Goal: Task Accomplishment & Management: Use online tool/utility

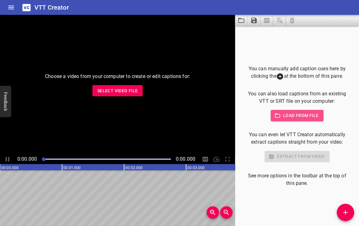
click at [289, 114] on span "Load from file" at bounding box center [297, 116] width 43 height 8
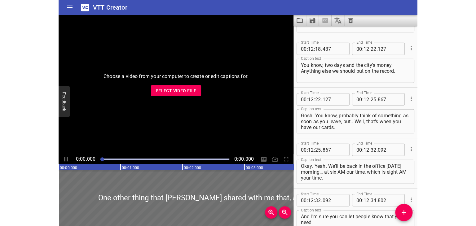
scroll to position [7814, 0]
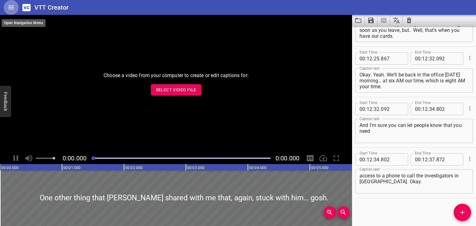
click at [10, 7] on icon "Home" at bounding box center [10, 7] width 7 height 7
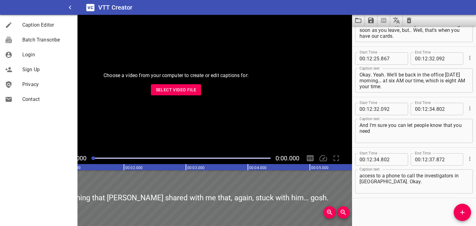
click at [130, 41] on div "Choose a video from your computer to create or edit captions for: Select Video …" at bounding box center [176, 84] width 352 height 138
click at [71, 9] on icon "button" at bounding box center [70, 8] width 2 height 4
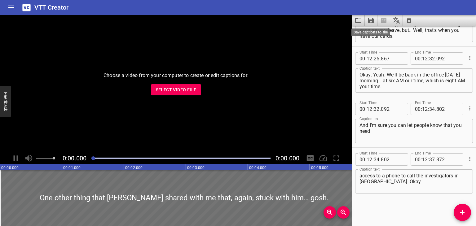
click at [359, 20] on icon "Save captions to file" at bounding box center [371, 21] width 6 height 6
click at [359, 33] on li "Save to VTT file" at bounding box center [388, 34] width 46 height 11
click at [359, 21] on icon "Save captions to file" at bounding box center [370, 20] width 7 height 7
click at [359, 33] on li "Save to VTT file" at bounding box center [388, 34] width 46 height 11
click at [12, 7] on icon "Home" at bounding box center [10, 7] width 7 height 7
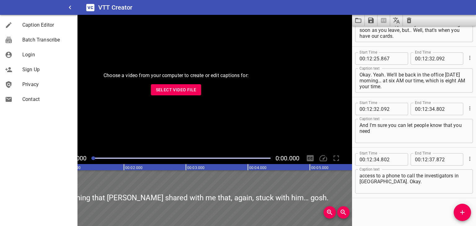
click at [260, 57] on div "Choose a video from your computer to create or edit captions for: Select Video …" at bounding box center [176, 84] width 352 height 138
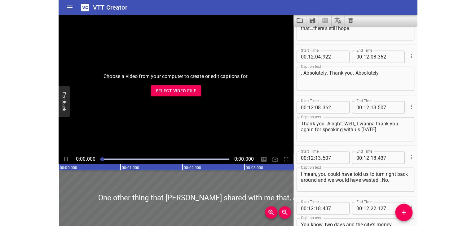
scroll to position [7814, 0]
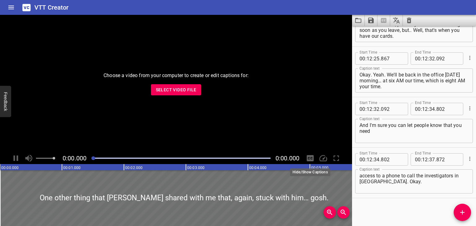
click at [311, 159] on div at bounding box center [310, 159] width 12 height 12
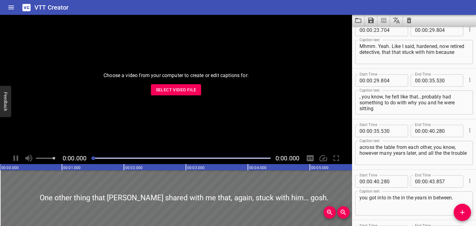
scroll to position [0, 0]
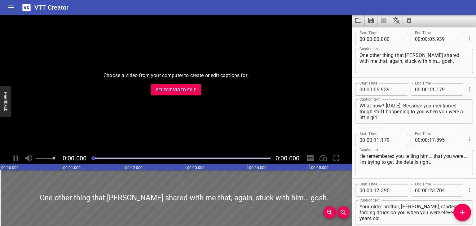
click at [196, 33] on div "Choose a video from your computer to create or edit captions for: Select Video …" at bounding box center [176, 84] width 352 height 138
click at [192, 91] on span "Select Video File" at bounding box center [176, 90] width 41 height 8
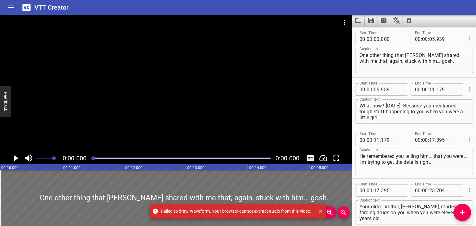
click at [321, 211] on icon "Close" at bounding box center [321, 211] width 6 height 6
click at [303, 209] on icon "Close" at bounding box center [301, 211] width 6 height 6
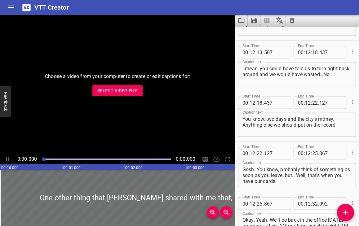
scroll to position [7814, 0]
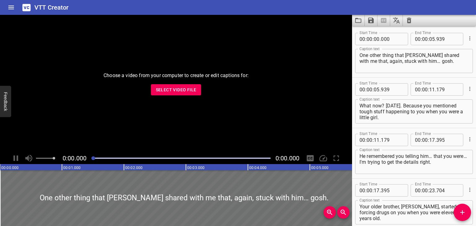
drag, startPoint x: 398, startPoint y: 29, endPoint x: 451, endPoint y: 74, distance: 70.1
click at [359, 74] on div "Start Time 00 : 00 : 00 . 000 Start Time End Time 00 : 00 : 05 . 939 End Time C…" at bounding box center [414, 52] width 124 height 50
click at [358, 19] on icon "Load captions from file" at bounding box center [358, 20] width 7 height 7
click at [357, 23] on icon "Load captions from file" at bounding box center [358, 20] width 7 height 7
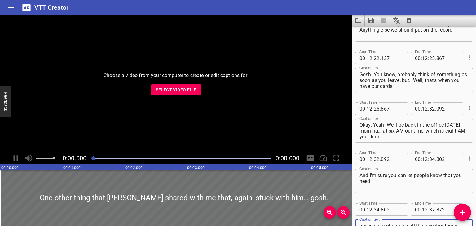
scroll to position [7814, 0]
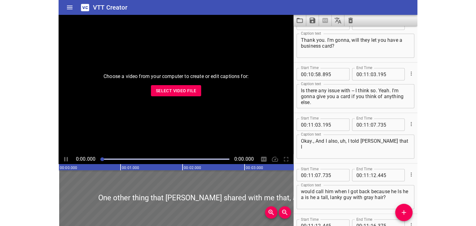
scroll to position [7814, 0]
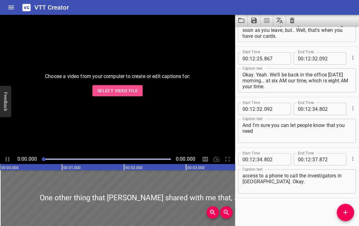
click at [118, 90] on span "Select Video File" at bounding box center [117, 91] width 41 height 8
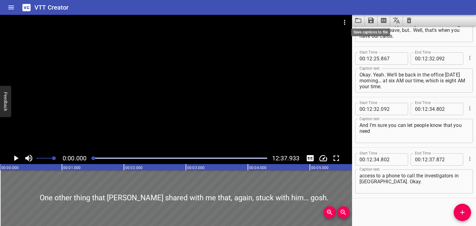
click at [359, 21] on icon "Save captions to file" at bounding box center [370, 20] width 7 height 7
click at [359, 36] on li "Save to VTT file" at bounding box center [388, 34] width 46 height 11
click at [11, 6] on icon "Home" at bounding box center [11, 8] width 6 height 4
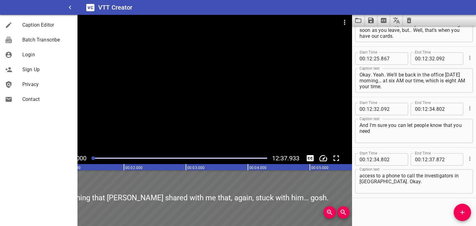
click at [29, 27] on span "Caption Editor" at bounding box center [47, 24] width 50 height 7
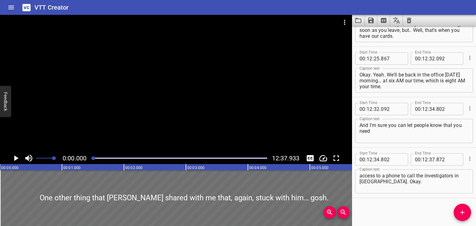
click at [11, 7] on icon "Home" at bounding box center [10, 7] width 7 height 7
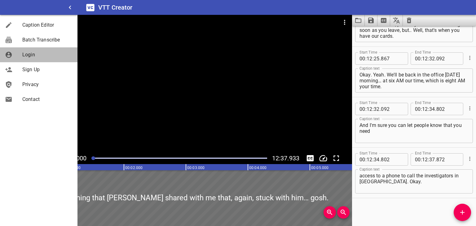
click at [30, 56] on span "Login" at bounding box center [47, 54] width 50 height 7
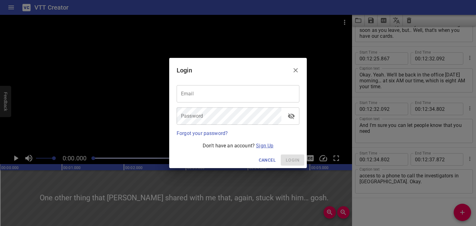
click at [264, 147] on link "Sign Up" at bounding box center [264, 146] width 17 height 6
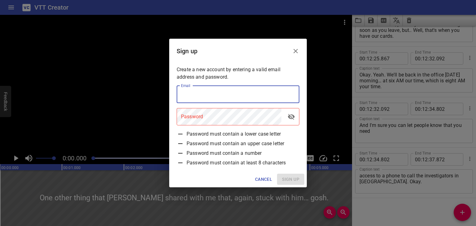
click at [210, 99] on input "email" at bounding box center [238, 94] width 123 height 17
type input "[EMAIL_ADDRESS][DOMAIN_NAME]"
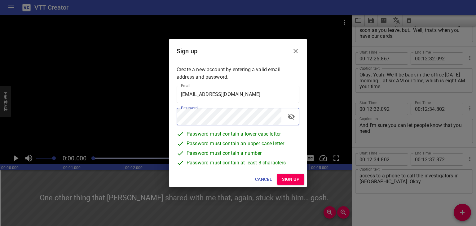
click at [283, 177] on span "Sign up" at bounding box center [290, 180] width 17 height 8
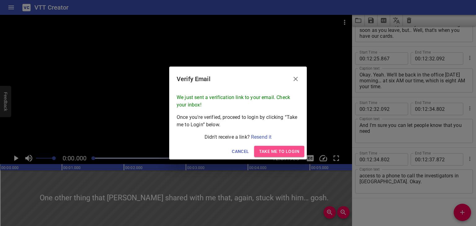
click at [271, 152] on span "Take me to Login" at bounding box center [279, 152] width 40 height 8
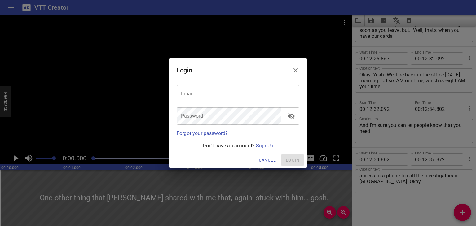
click at [199, 98] on input "email" at bounding box center [238, 93] width 123 height 17
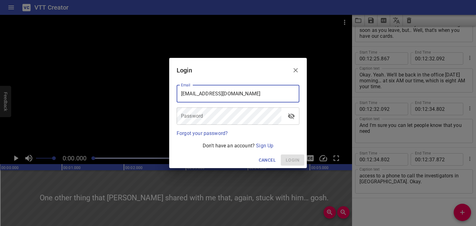
type input "[EMAIL_ADDRESS][DOMAIN_NAME]"
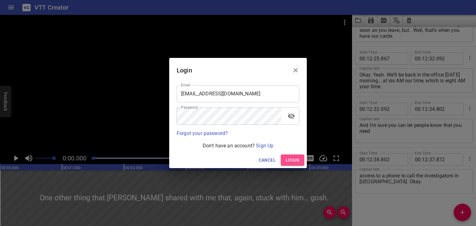
click at [291, 159] on span "Login" at bounding box center [293, 161] width 14 height 8
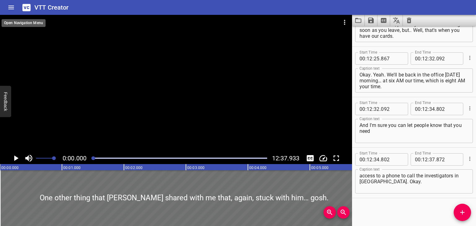
click at [8, 7] on icon "Home" at bounding box center [10, 7] width 7 height 7
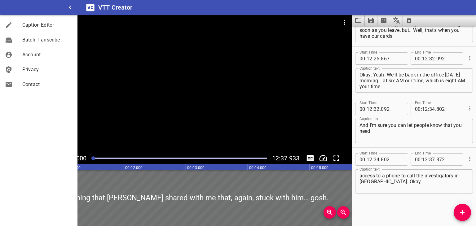
click at [36, 56] on span "Account" at bounding box center [47, 54] width 50 height 7
